Goal: Ask a question: Seek information or help from site administrators or community

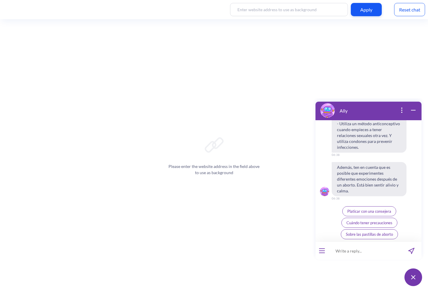
scroll to position [1135, 0]
click at [362, 249] on input at bounding box center [364, 251] width 73 height 18
type input "¿necesito tomar antibióticos después de abortar?"
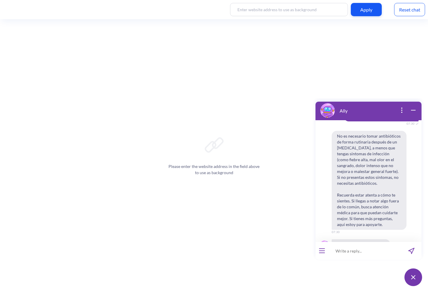
scroll to position [1215, 0]
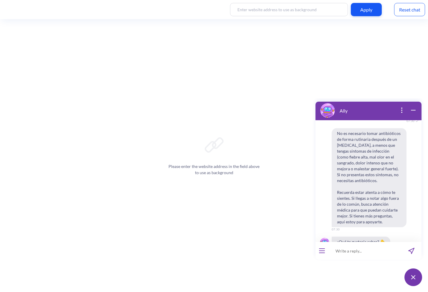
click at [370, 249] on input at bounding box center [364, 251] width 73 height 18
type input "?"
type input "¿cuándo puedo volver a tener relaciones sexuales?"
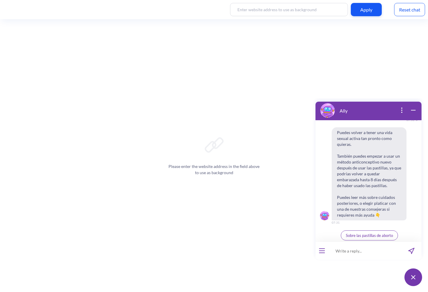
scroll to position [1369, 0]
click at [344, 251] on input at bounding box center [364, 251] width 73 height 18
type input "¿puedo usar mi copa menstrual mientras aborto?"
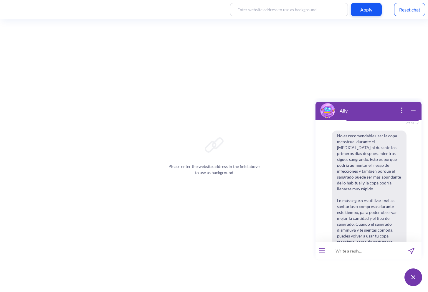
scroll to position [1496, 0]
click at [358, 251] on input at bounding box center [364, 251] width 73 height 18
type input "¿puedo usar tampones?"
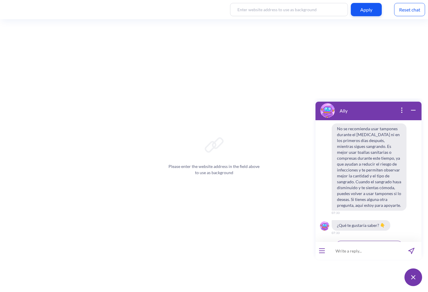
scroll to position [1684, 0]
click at [351, 251] on input at bounding box center [364, 251] width 73 height 18
type input "¿"
type input "t"
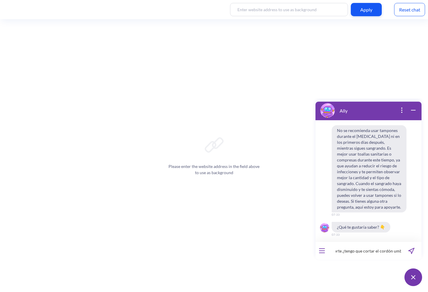
scroll to position [0, 76]
type input "Tengo 6 semanas de embarazo, cuando aborte ¿tengo que cortar el [MEDICAL_DATA]?"
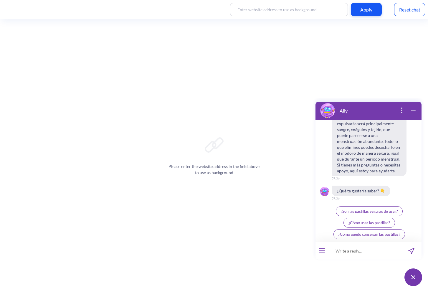
scroll to position [1886, 0]
click at [354, 253] on input at bounding box center [364, 251] width 73 height 18
type input "¿me puede dar una infección por abortar?"
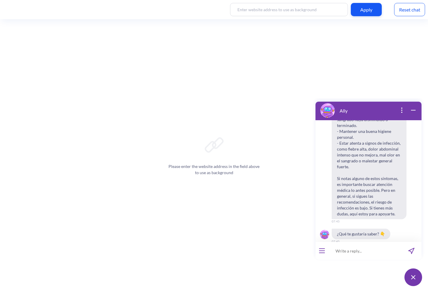
scroll to position [2074, 0]
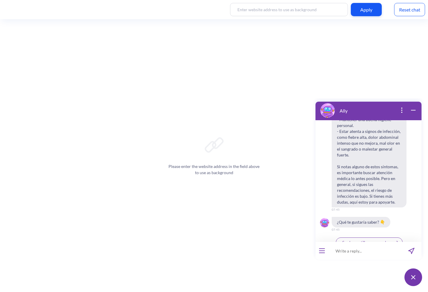
click at [349, 250] on input at bounding box center [364, 251] width 73 height 18
type input "6"
type input "Tengo una [MEDICAL_DATA] y estoy usando óvulos, ¿puedo abortar como quiera?"
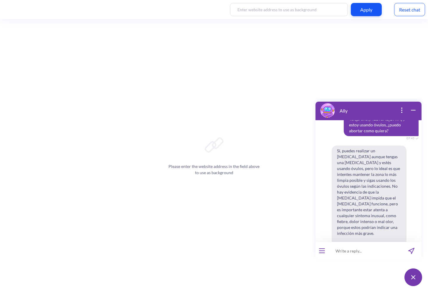
scroll to position [2197, 0]
click at [355, 250] on input at bounding box center [364, 251] width 73 height 18
type input "Si tengo [MEDICAL_DATA], ¿el bebé puede sentir algo?"
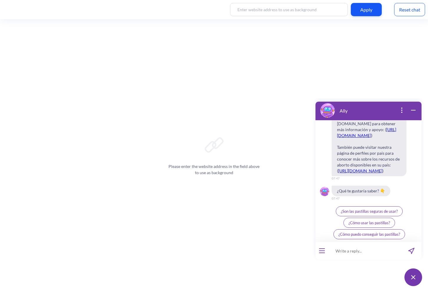
scroll to position [2585, 0]
type input "¿"
type input "Tuve una cesárea hace poco más de un mes, ¿es seguro abortar con pastillas o es…"
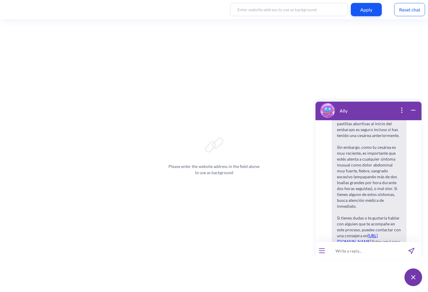
scroll to position [2664, 0]
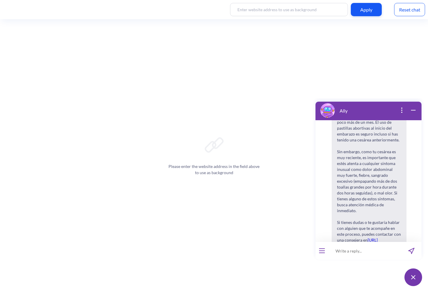
click at [352, 252] on input at bounding box center [364, 251] width 73 height 18
type input "¿cómo puedo saber si mi embarazo es ectópico?"
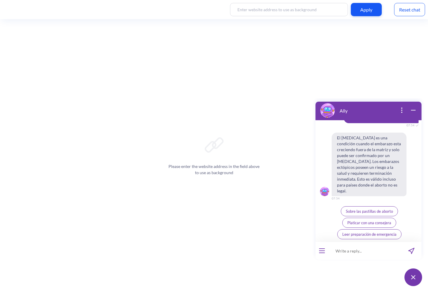
scroll to position [2875, 0]
click at [345, 252] on input at bounding box center [364, 251] width 73 height 18
type input "¿"
type input "¿puedo tener algún tipo de [DATE] por abortar?"
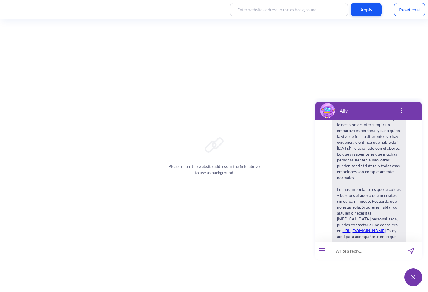
scroll to position [2980, 0]
click at [366, 250] on input at bounding box center [364, 251] width 73 height 18
type input "¿hasta cuántas veces puedo abortar antes de que sea riesgoso?"
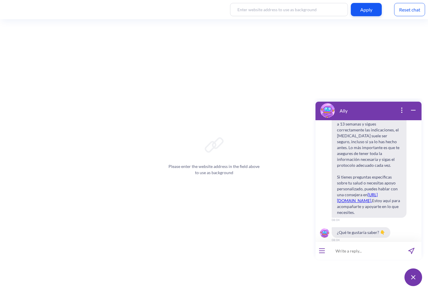
scroll to position [3188, 0]
click at [355, 251] on input at bounding box center [364, 251] width 73 height 18
type input "Tengo mucho dolor, prefiero ya no continuar con las dosis de [MEDICAL_DATA] ¿es…"
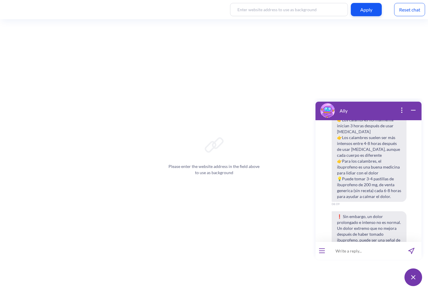
scroll to position [3365, 0]
drag, startPoint x: 368, startPoint y: 136, endPoint x: 357, endPoint y: 129, distance: 13.4
click at [368, 91] on span "Tengo mucho dolor, prefiero ya no continuar con las dosis de [MEDICAL_DATA] ¿es…" at bounding box center [381, 80] width 75 height 22
drag, startPoint x: 346, startPoint y: 127, endPoint x: 387, endPoint y: 137, distance: 42.3
click at [387, 91] on span "Tengo mucho dolor, prefiero ya no continuar con las dosis de [MEDICAL_DATA] ¿es…" at bounding box center [381, 80] width 75 height 22
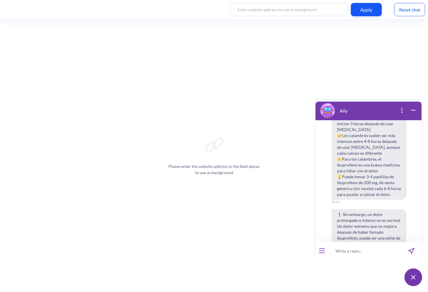
copy span "Tengo mucho dolor, prefiero ya no continuar con las dosis de [MEDICAL_DATA] ¿es…"
click at [351, 251] on input at bounding box center [364, 251] width 73 height 18
paste input "Tengo mucho dolor, prefiero ya no continuar con las dosis de [MEDICAL_DATA] ¿es…"
drag, startPoint x: 385, startPoint y: 252, endPoint x: 400, endPoint y: 251, distance: 14.8
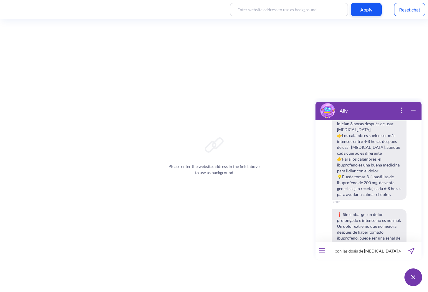
click at [400, 251] on input "Tengo mucho dolor, prefiero ya no continuar con las dosis de [MEDICAL_DATA] ¿es…" at bounding box center [364, 251] width 73 height 18
type input "Tengo mucho dolor, prefiero ya no continuar con las dosis de [MEDICAL_DATA] ¿pa…"
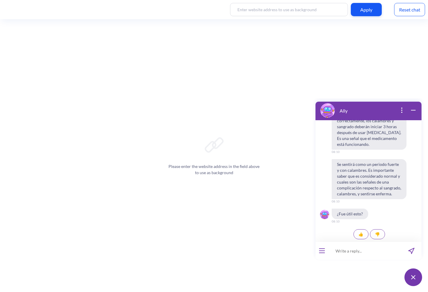
scroll to position [3580, 0]
